Goal: Find specific page/section: Find specific page/section

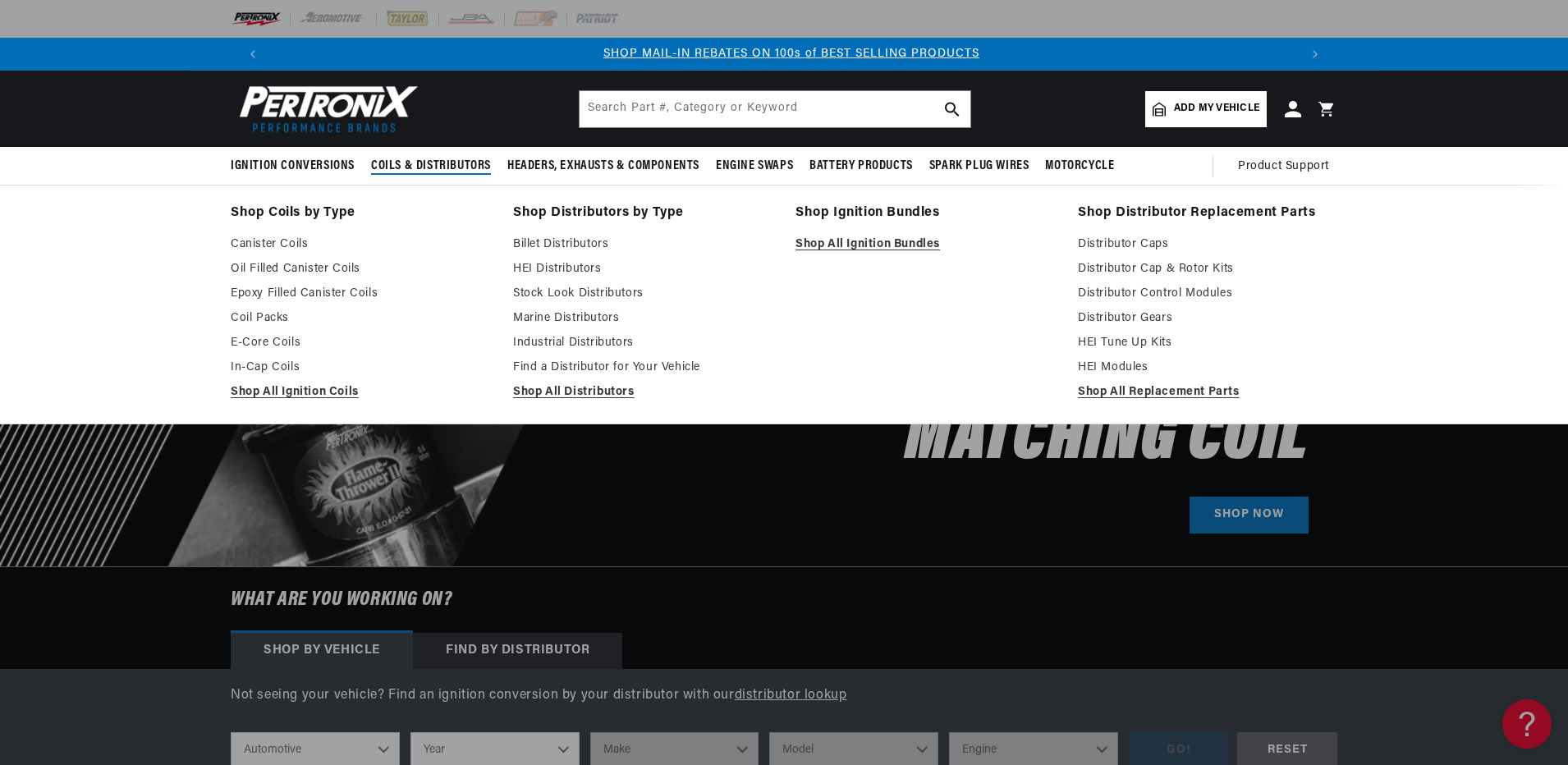
scroll to position [0, 1025]
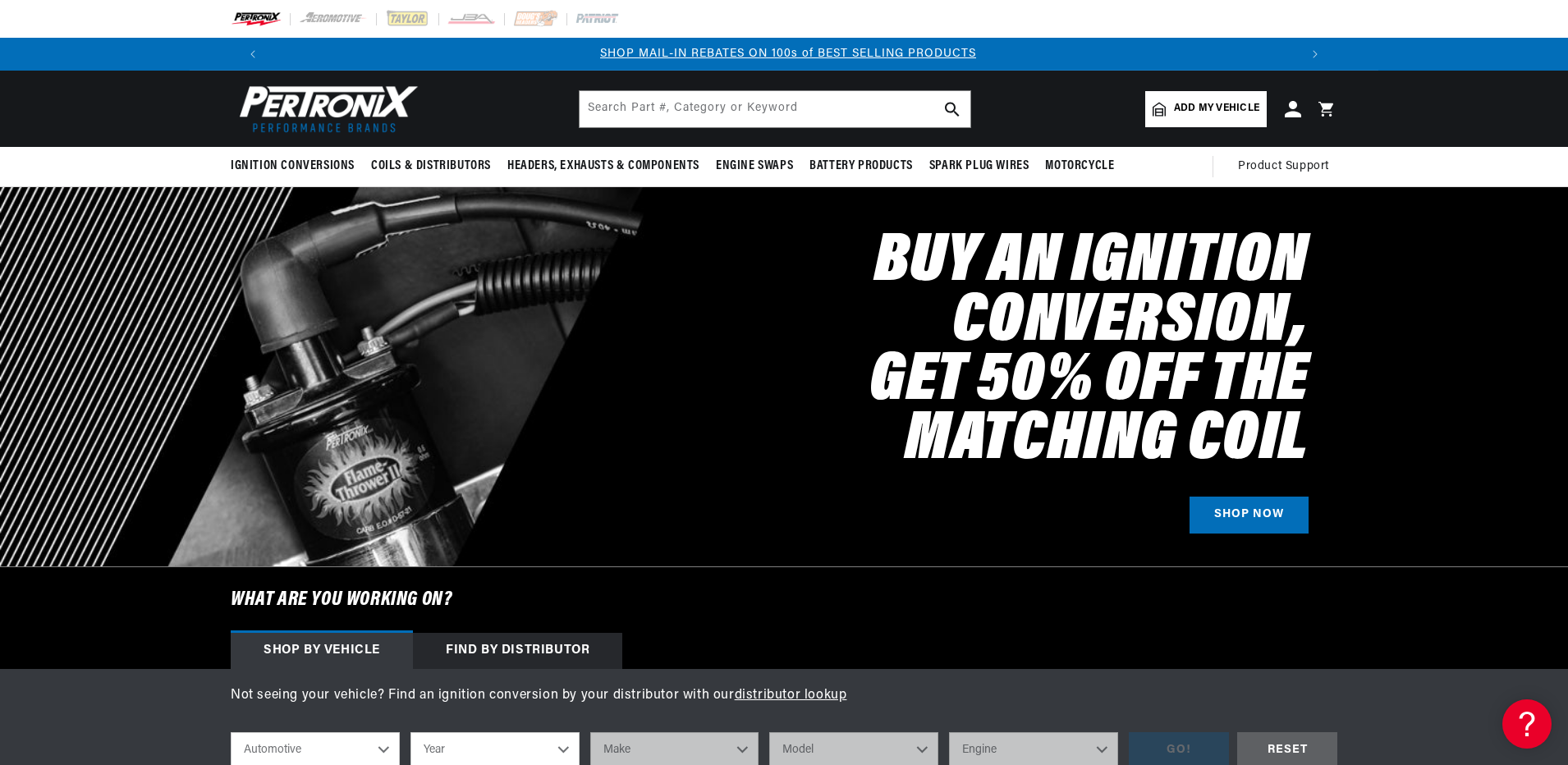
click at [1194, 114] on span "Add my vehicle" at bounding box center [1217, 109] width 86 height 15
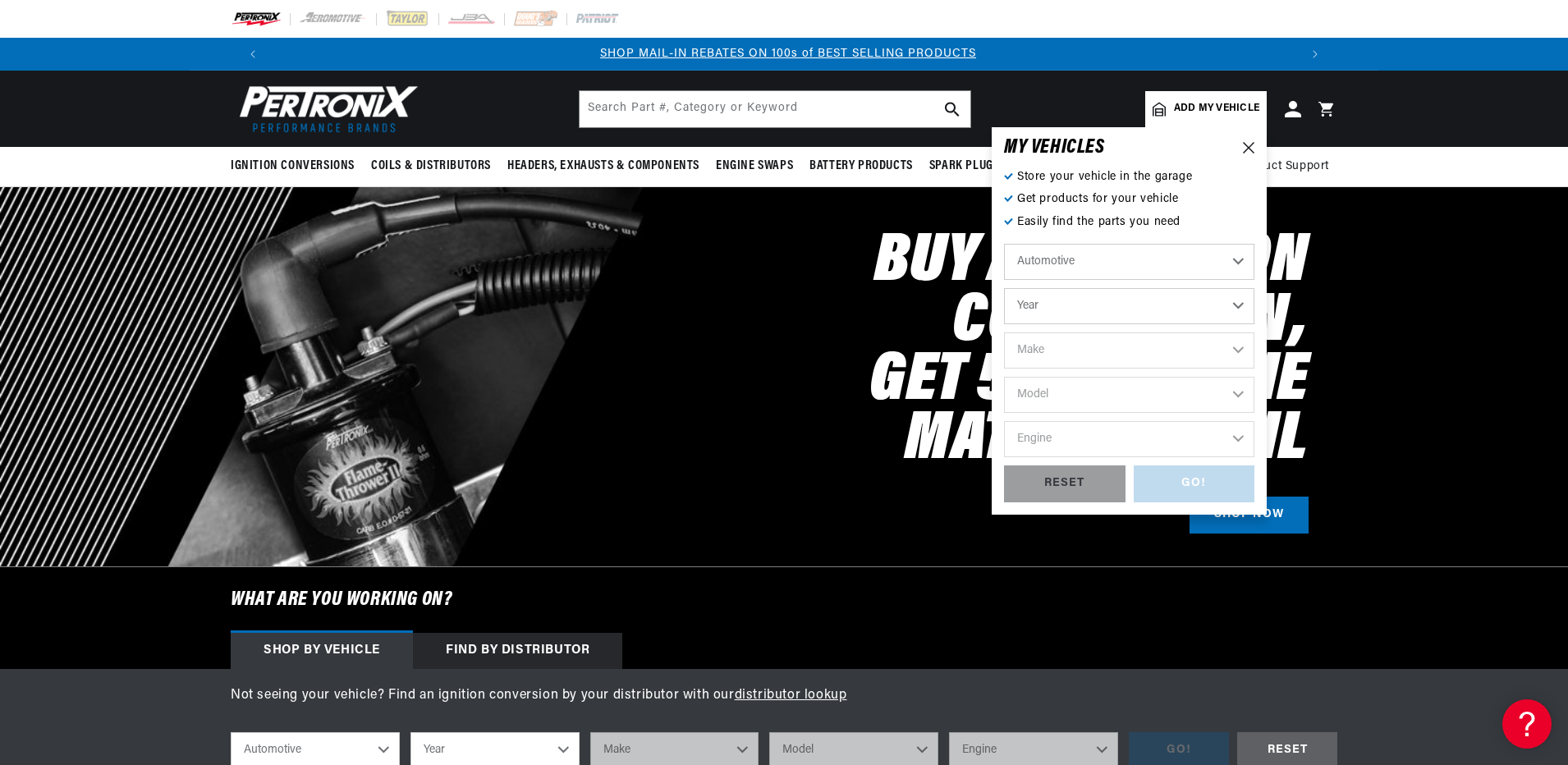
click at [1094, 260] on select "Automotive Agricultural Industrial Marine Motorcycle" at bounding box center [1129, 262] width 251 height 36
click at [1004, 244] on select "Automotive Agricultural Industrial Marine Motorcycle" at bounding box center [1129, 262] width 251 height 36
click at [1054, 299] on select "Year [DATE] 2021 2020 2019 2018 2017 2016 2015 2014 2013 2012 2011 2010 2009 20…" at bounding box center [1129, 306] width 251 height 36
select select "1997"
click at [1004, 288] on select "Year [DATE] 2021 2020 2019 2018 2017 2016 2015 2014 2013 2012 2011 2010 2009 20…" at bounding box center [1129, 306] width 251 height 36
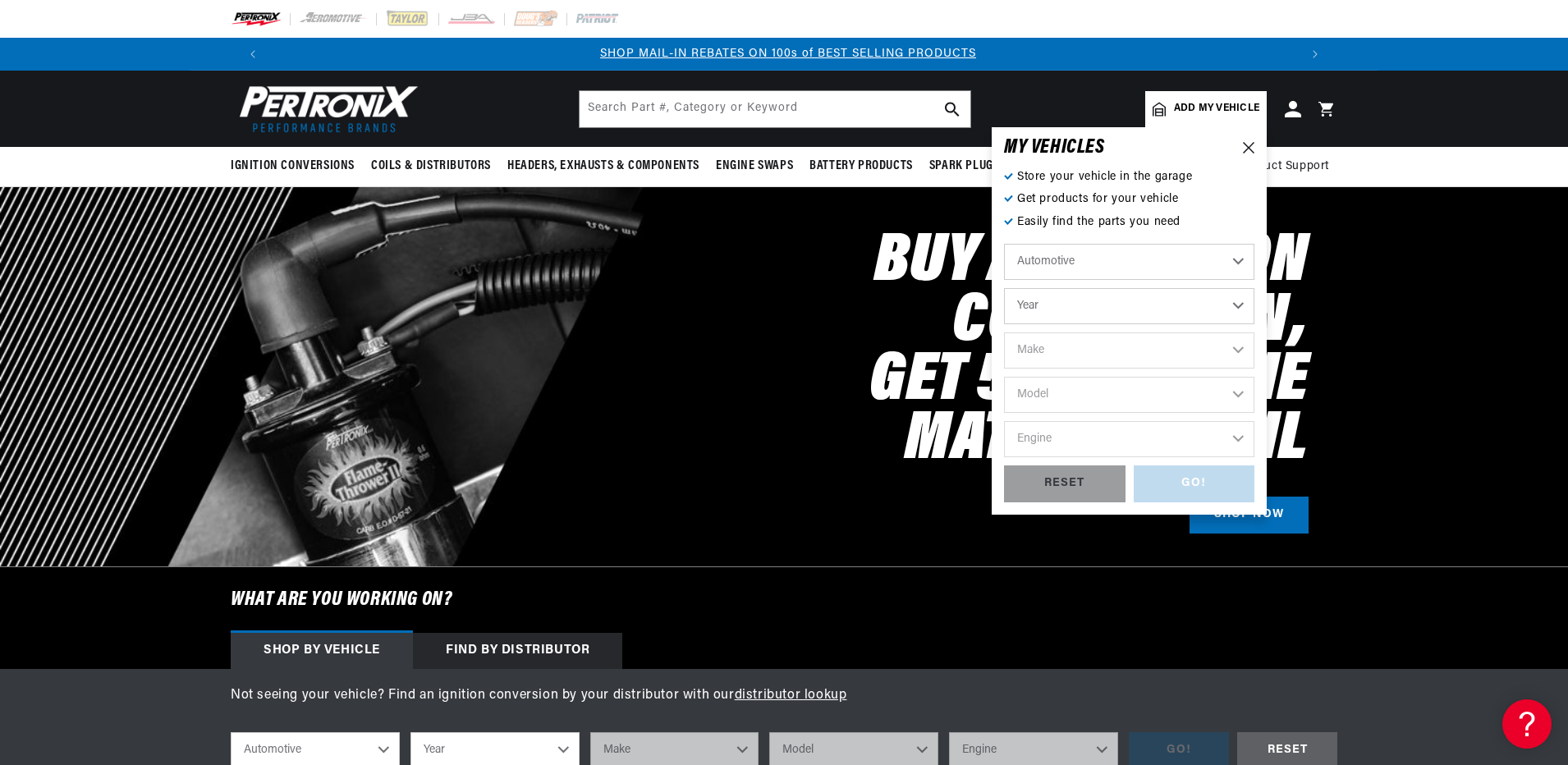
select select "1997"
click at [1053, 347] on select "Make Buick Cadillac Chevrolet Chrysler Dodge Ford GMC Hyundai [GEOGRAPHIC_DATA]…" at bounding box center [1129, 351] width 251 height 36
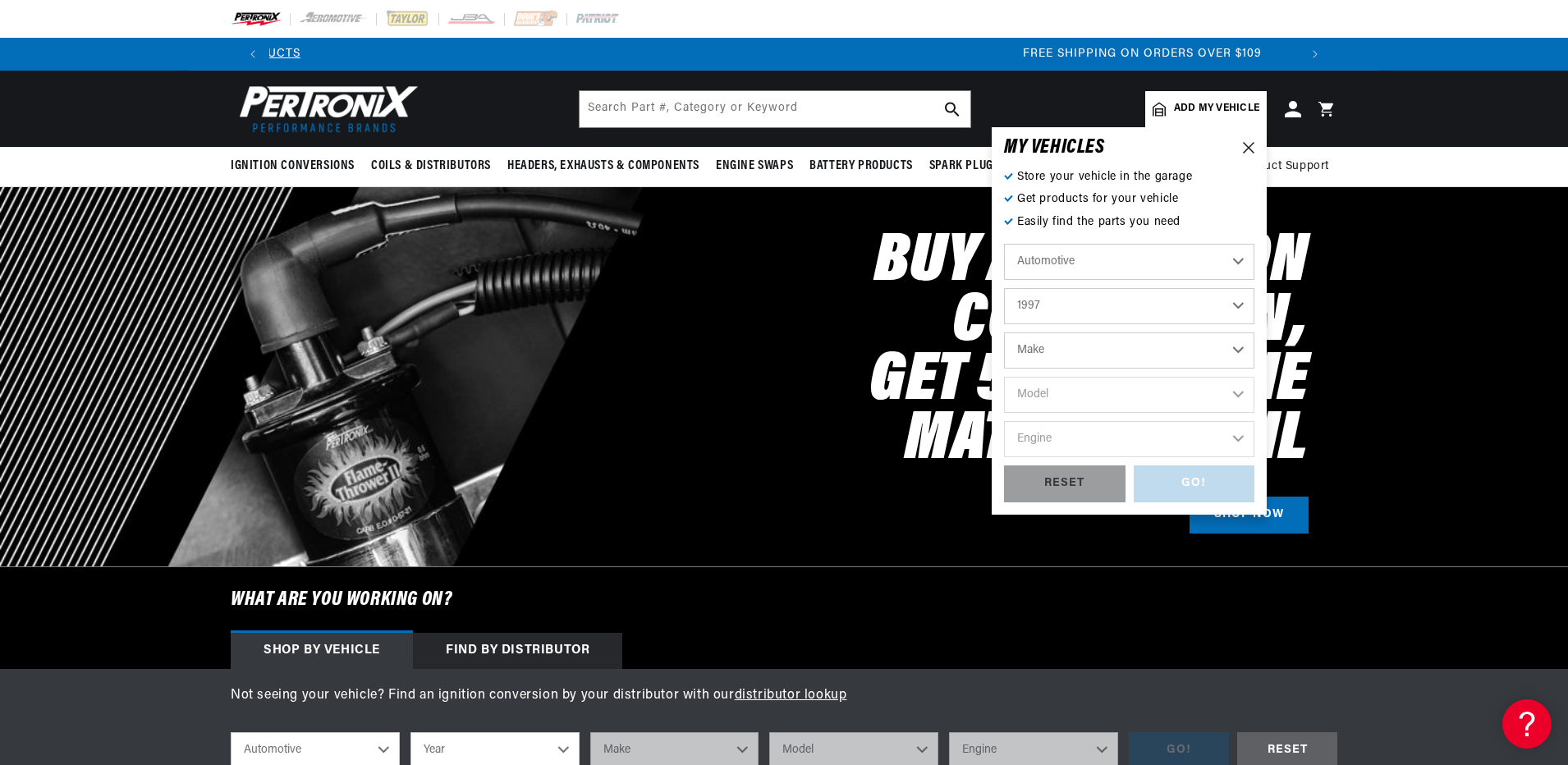
scroll to position [0, 2051]
select select "Nissan"
click at [1004, 333] on select "Make Buick Cadillac Chevrolet Chrysler Dodge Ford GMC Hyundai [GEOGRAPHIC_DATA]…" at bounding box center [1129, 351] width 251 height 36
select select "Nissan"
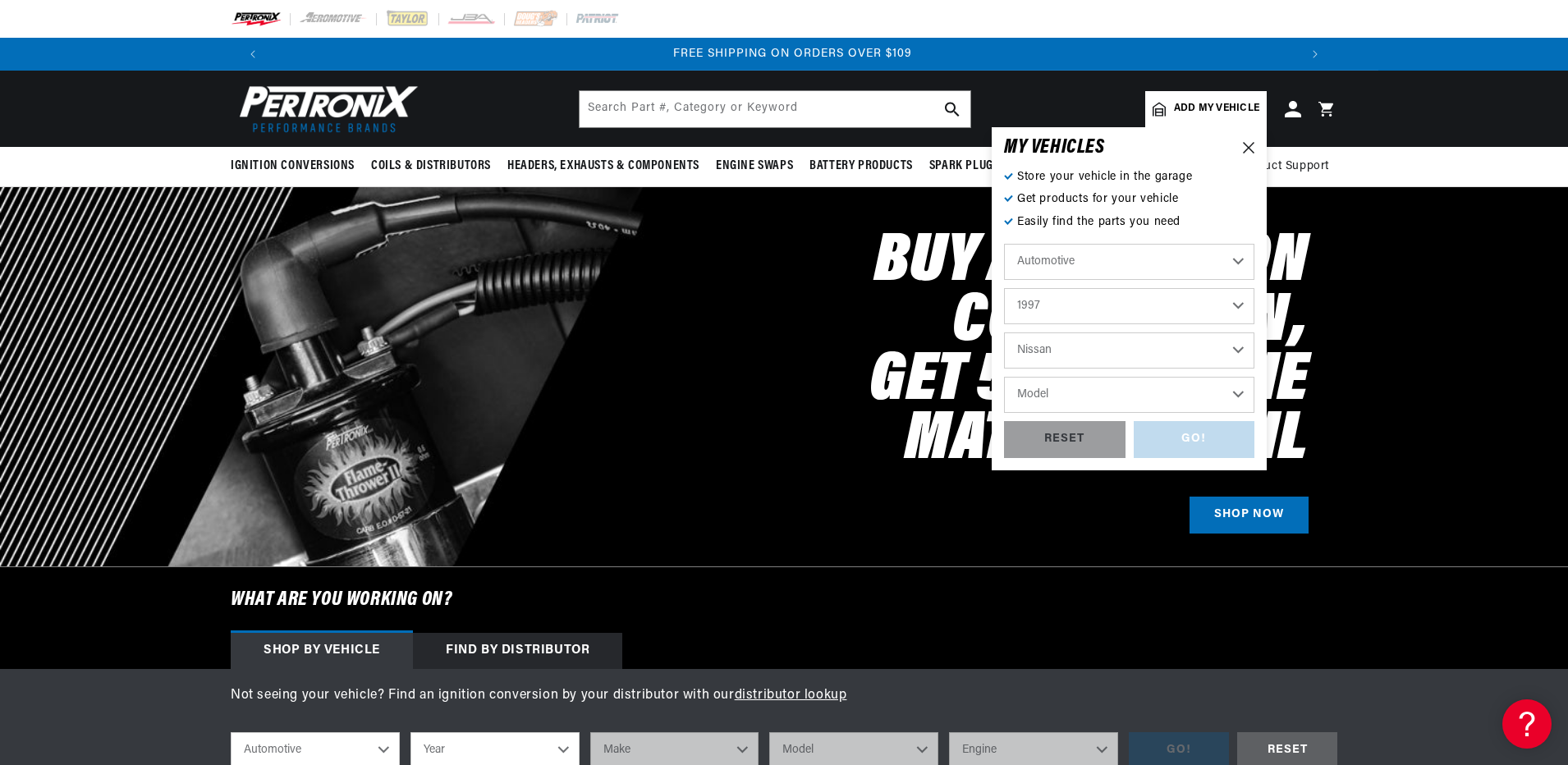
click at [1061, 392] on select "Model Pickup" at bounding box center [1129, 395] width 251 height 36
select select "Pickup"
click at [1004, 377] on select "Model Pickup" at bounding box center [1129, 395] width 251 height 36
select select "Pickup"
click at [1193, 440] on div "GO!" at bounding box center [1194, 440] width 121 height 37
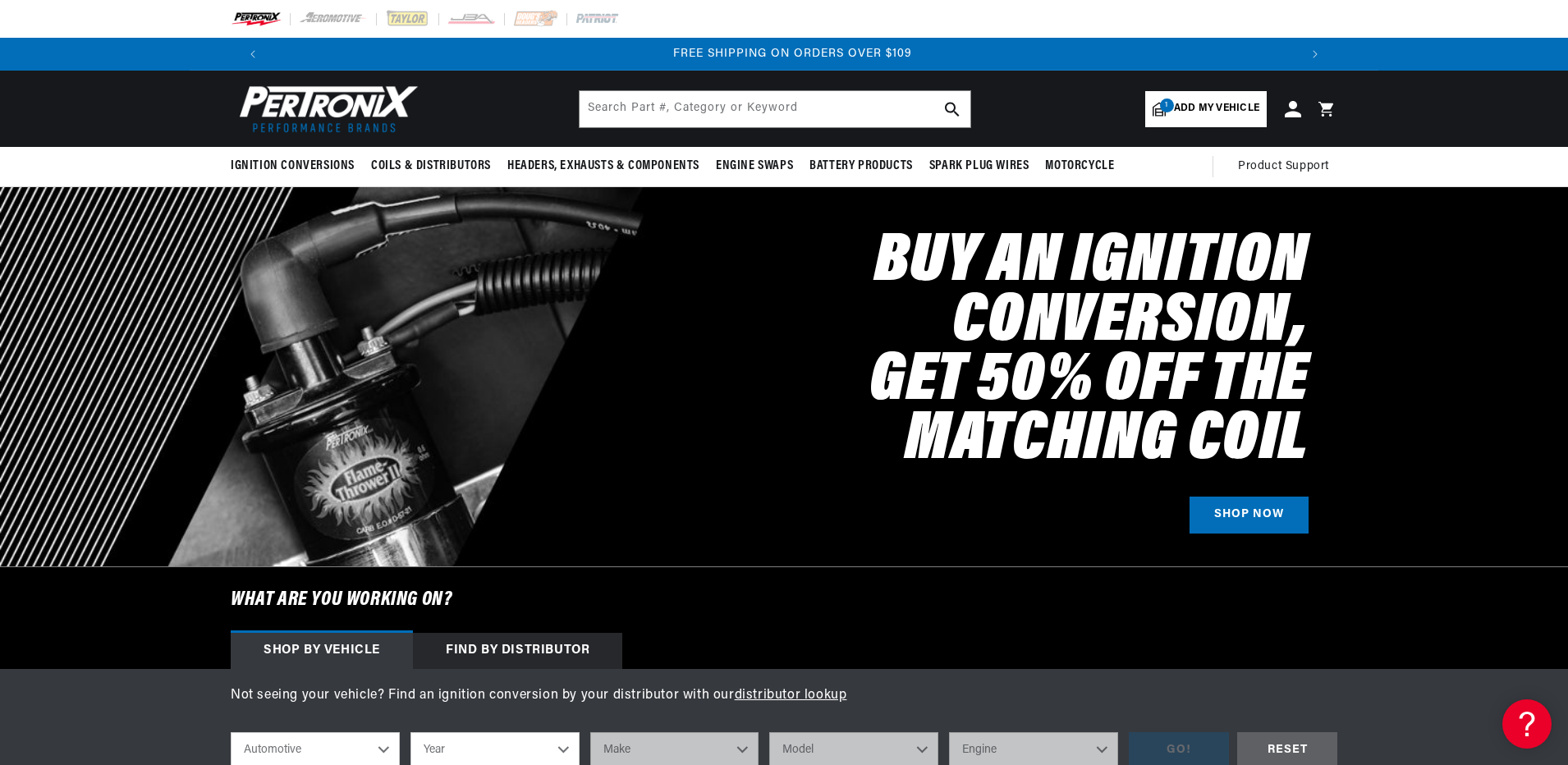
select select "1997"
select select "Nissan"
select select "Pickup"
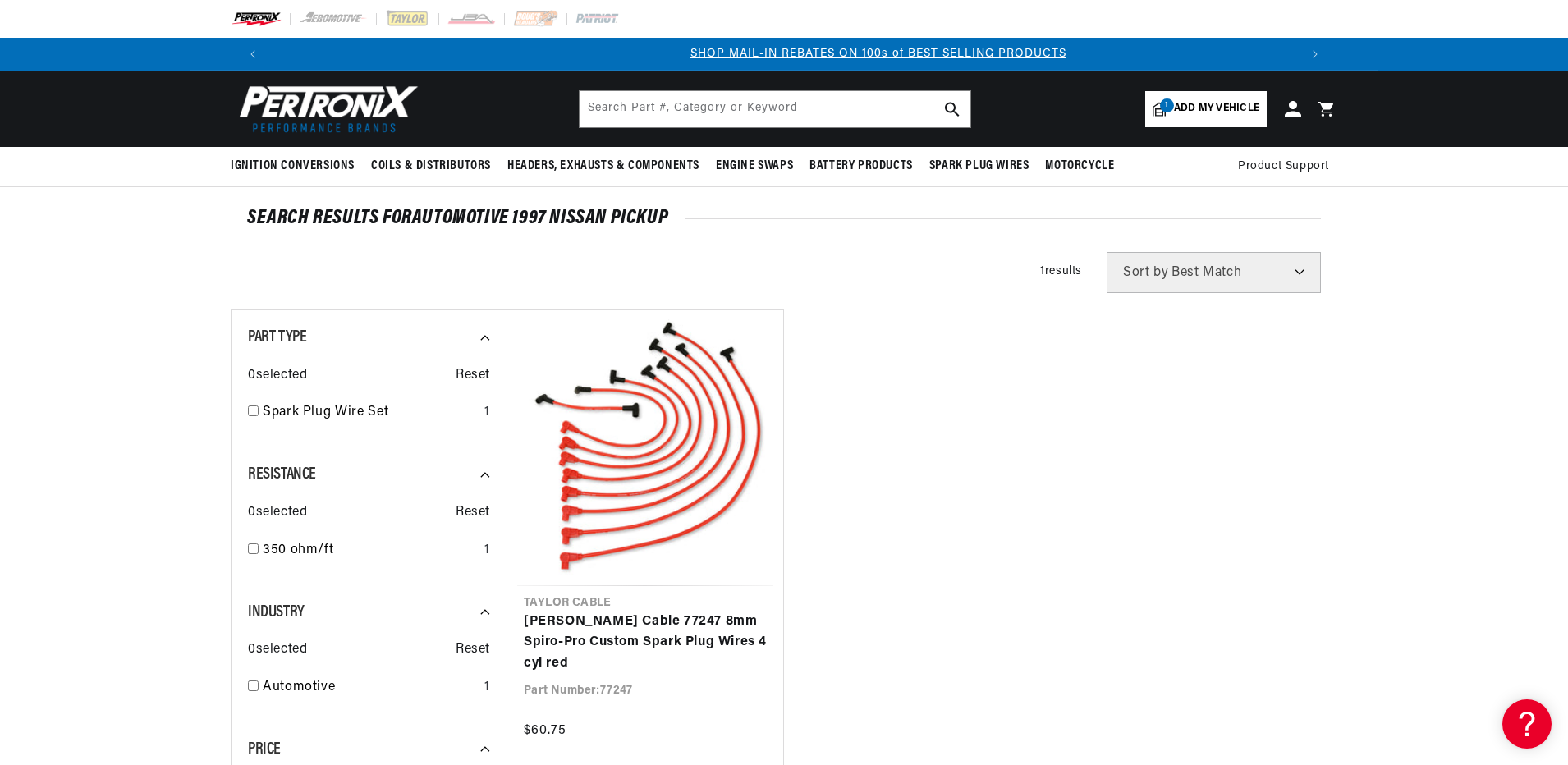
scroll to position [0, 1025]
